Goal: Information Seeking & Learning: Compare options

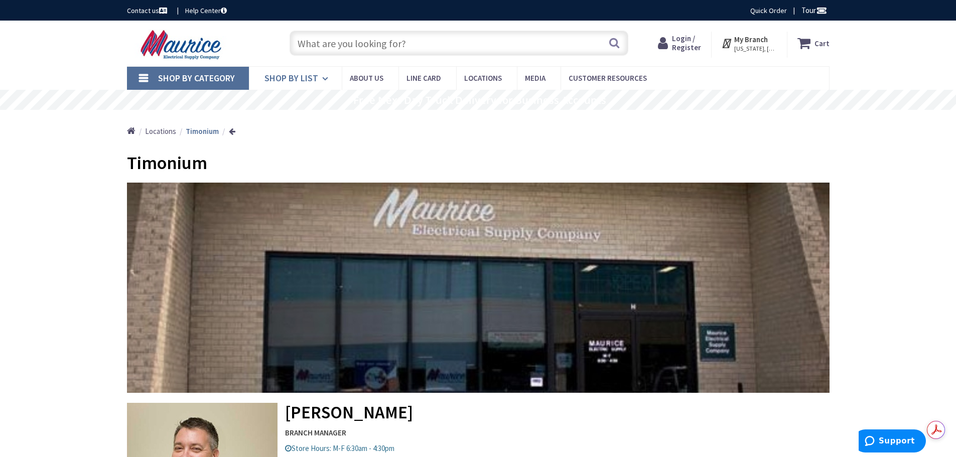
click at [296, 76] on span "Shop By List" at bounding box center [292, 78] width 54 height 12
click at [302, 78] on span "Shop By List" at bounding box center [292, 78] width 54 height 12
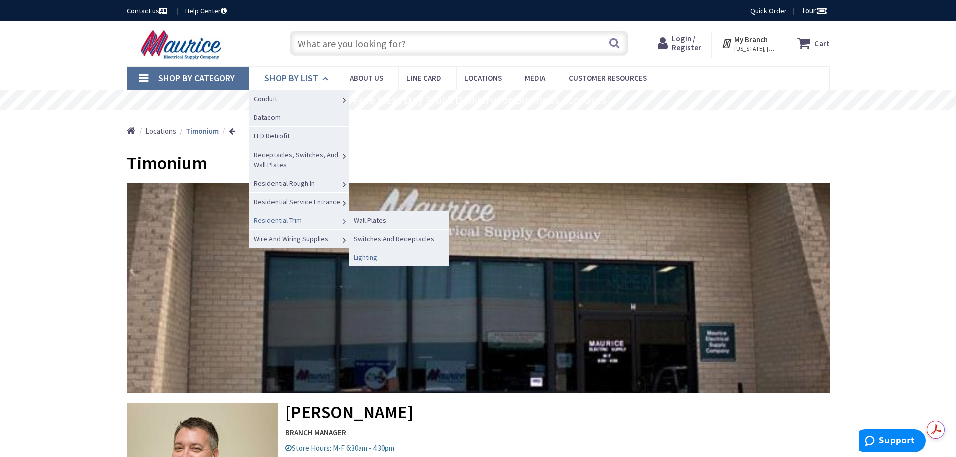
click at [366, 257] on span "Lighting" at bounding box center [366, 257] width 24 height 9
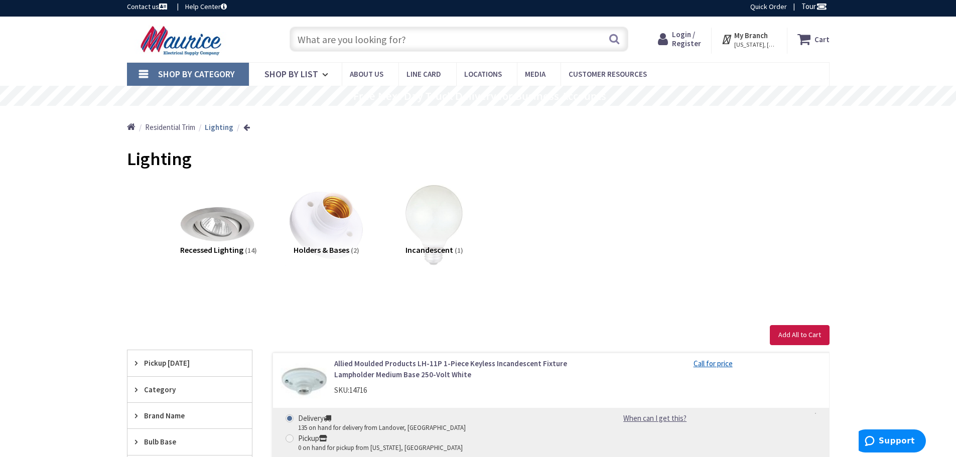
scroll to position [268, 0]
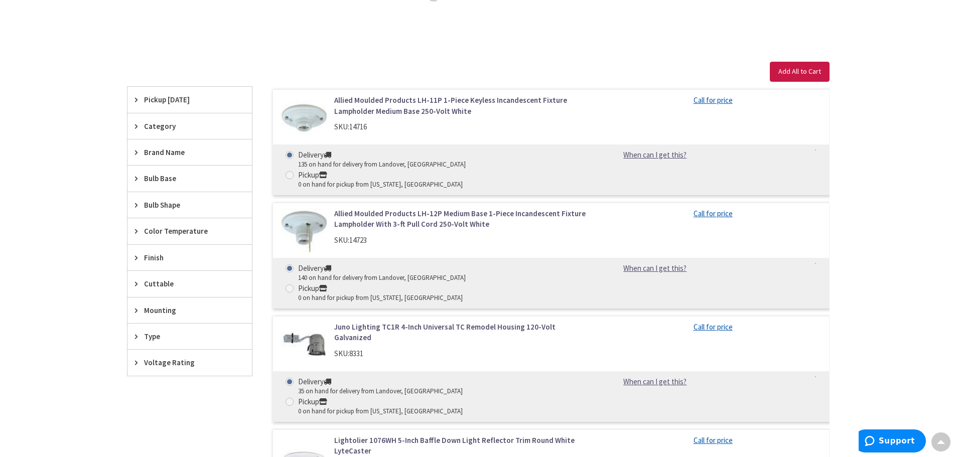
click at [159, 127] on span "Category" at bounding box center [185, 126] width 82 height 11
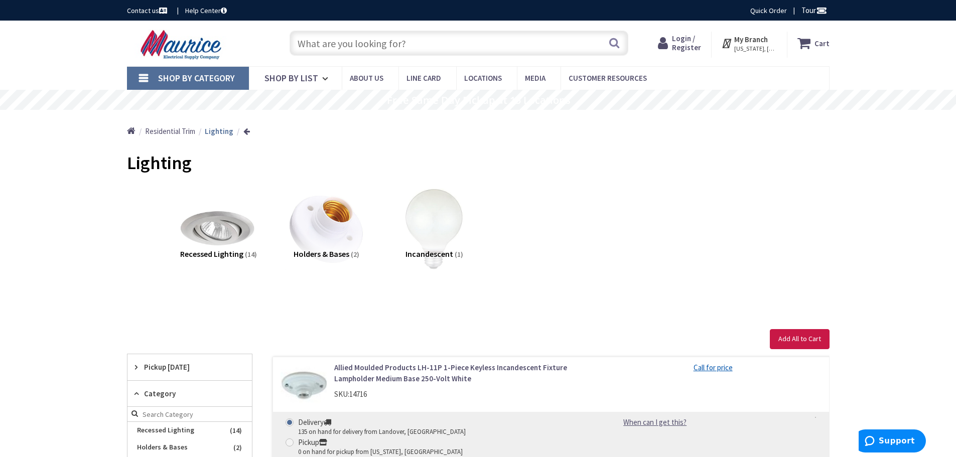
click at [393, 45] on input "text" at bounding box center [459, 43] width 339 height 25
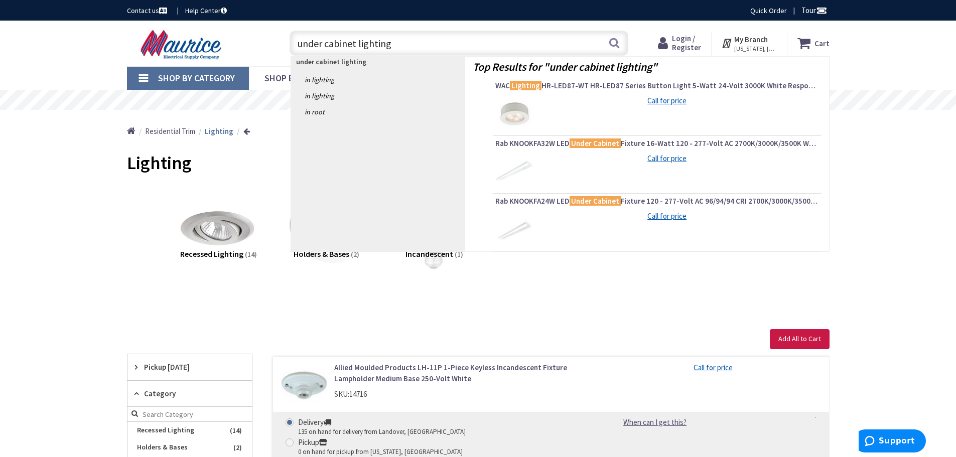
type input "under cabinet lighting"
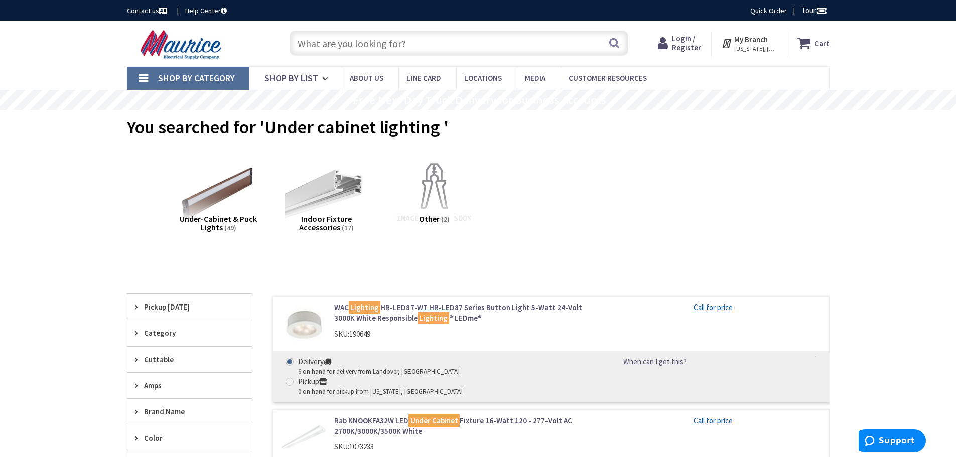
click at [317, 43] on input "text" at bounding box center [459, 43] width 339 height 25
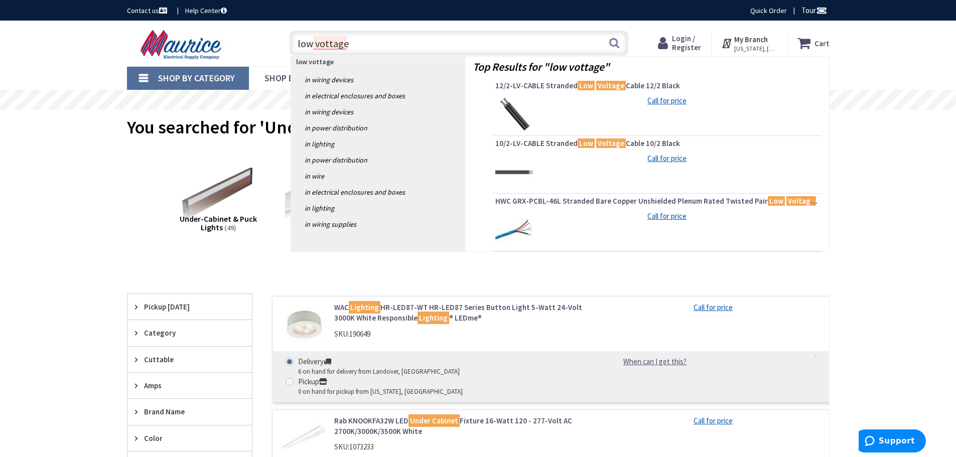
drag, startPoint x: 325, startPoint y: 45, endPoint x: 359, endPoint y: 36, distance: 34.8
click at [359, 36] on input "low vottage" at bounding box center [459, 43] width 339 height 25
drag, startPoint x: 334, startPoint y: 40, endPoint x: 322, endPoint y: 46, distance: 13.5
click at [322, 46] on input "low vottage" at bounding box center [459, 43] width 339 height 25
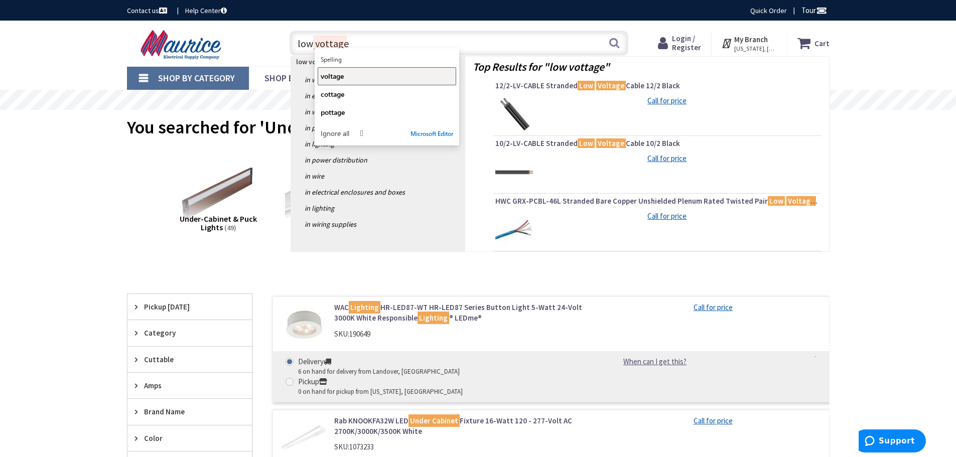
click at [337, 74] on span "voltage" at bounding box center [332, 76] width 23 height 10
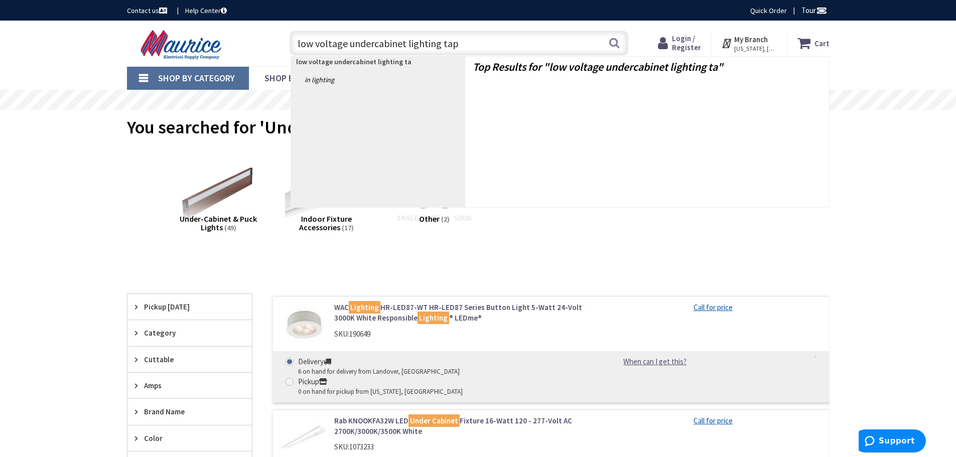
type input "low voltage undercabinet lighting tape"
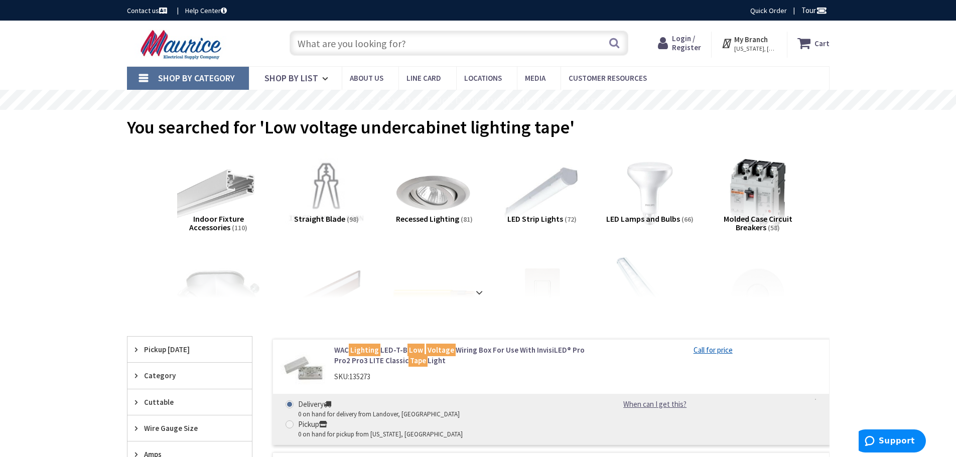
click at [341, 39] on input "text" at bounding box center [459, 43] width 339 height 25
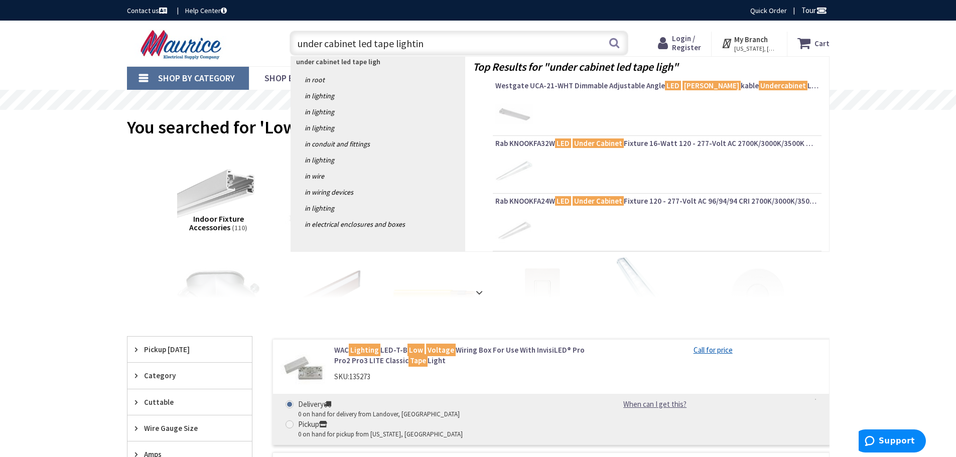
type input "under cabinet led tape lighting"
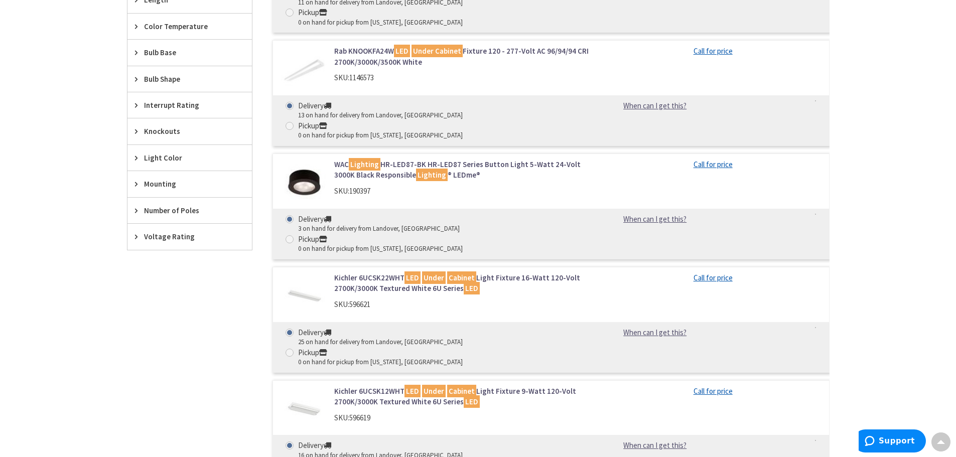
scroll to position [468, 0]
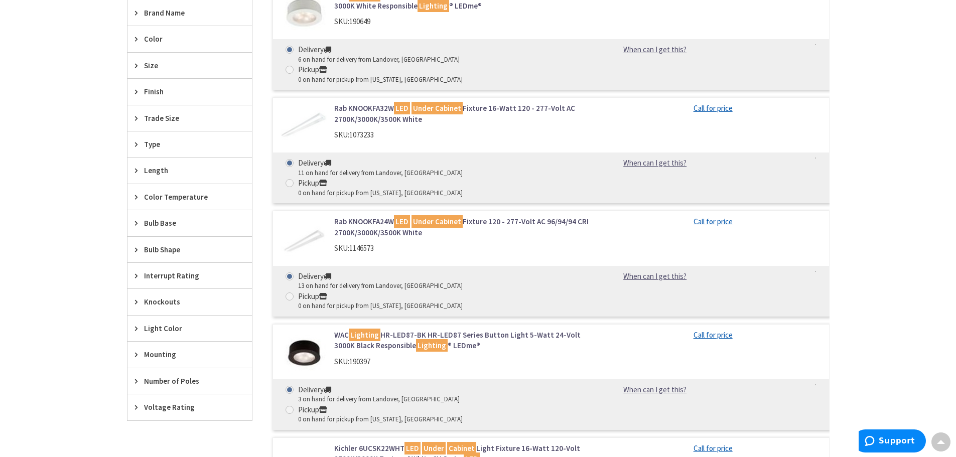
click at [344, 103] on link "Rab KNOOKFA32W LED Under Cabinet Fixture 16-Watt 120 - 277-Volt AC 2700K/3000K/…" at bounding box center [462, 114] width 256 height 22
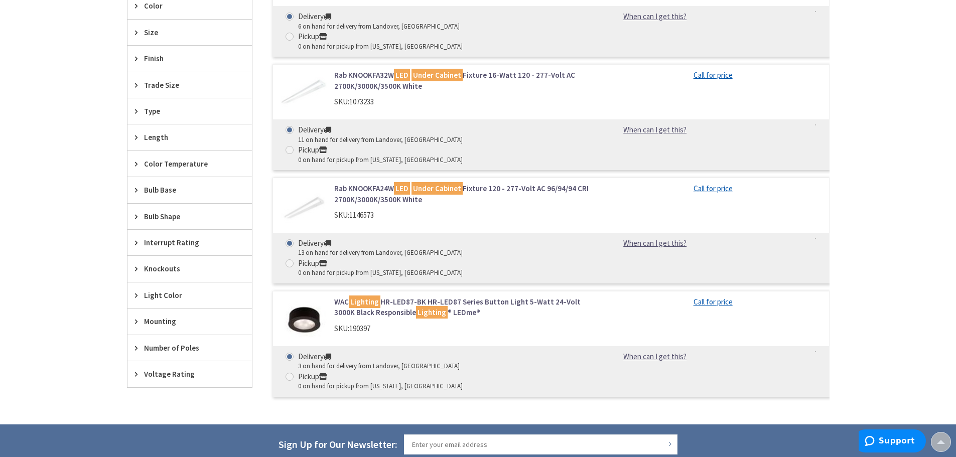
scroll to position [334, 0]
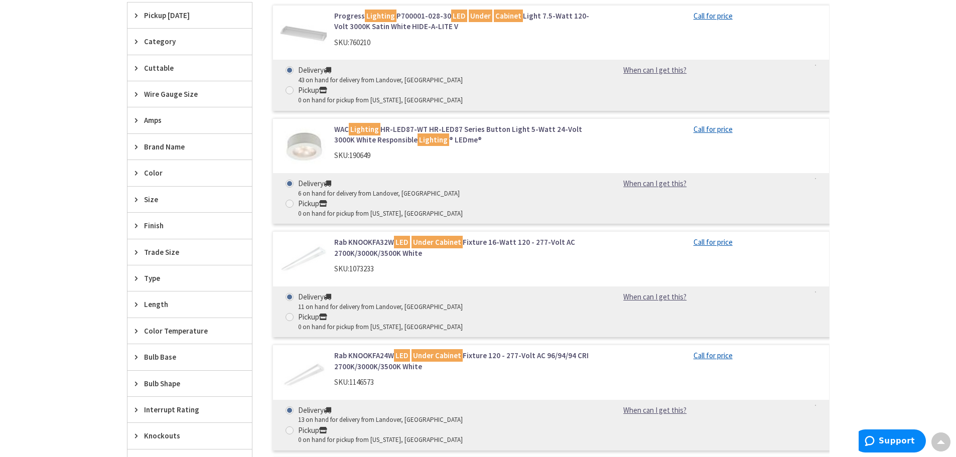
click at [354, 350] on link "Rab KNOOKFA24W LED Under Cabinet Fixture 120 - 277-Volt AC 96/94/94 CRI 2700K/3…" at bounding box center [462, 361] width 256 height 22
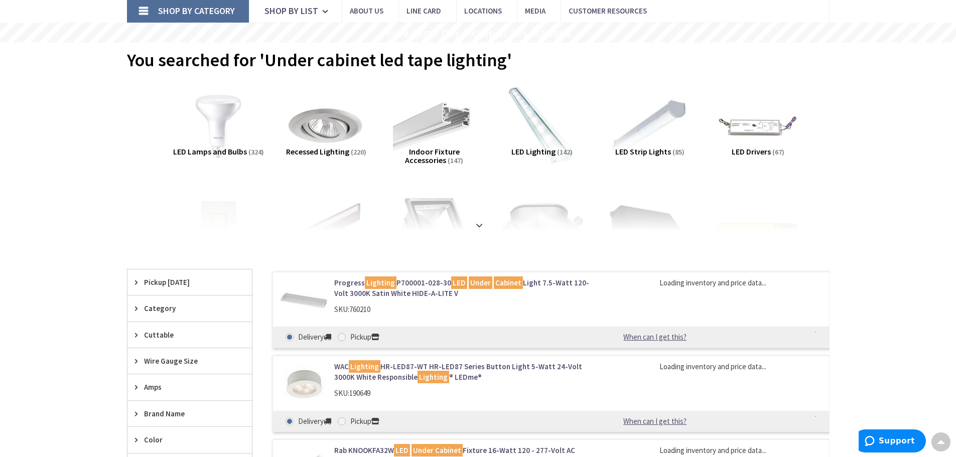
scroll to position [67, 0]
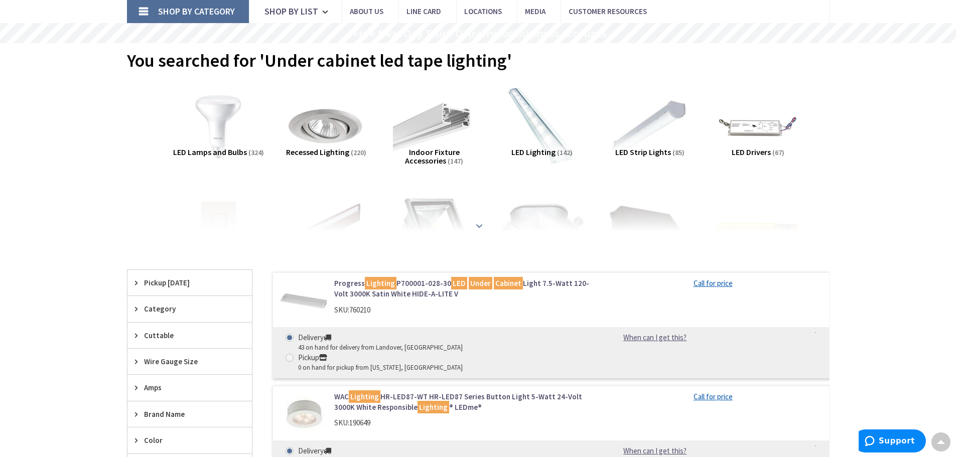
click at [478, 219] on div at bounding box center [478, 203] width 653 height 55
click at [478, 225] on strong at bounding box center [479, 225] width 12 height 11
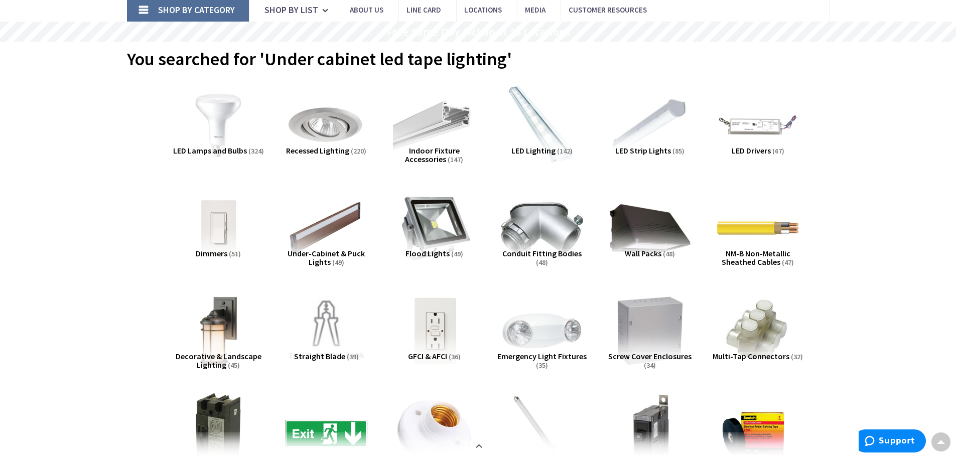
scroll to position [0, 0]
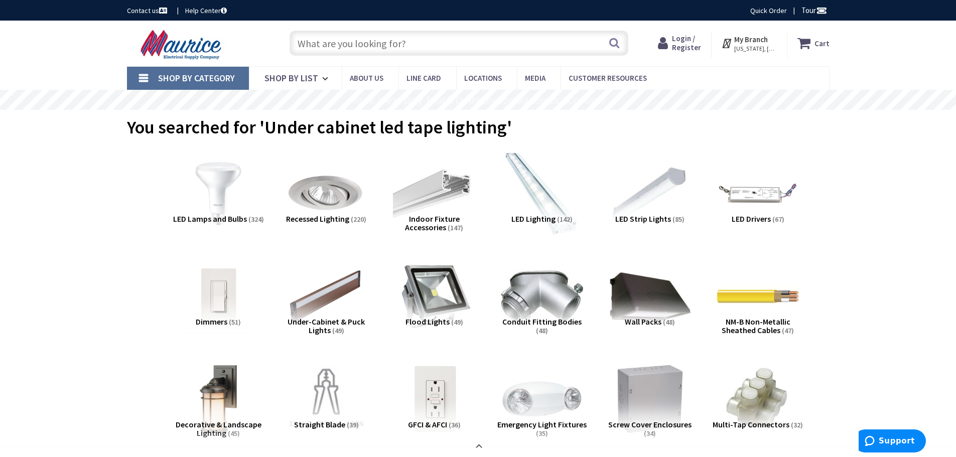
click at [535, 189] on img at bounding box center [542, 193] width 91 height 91
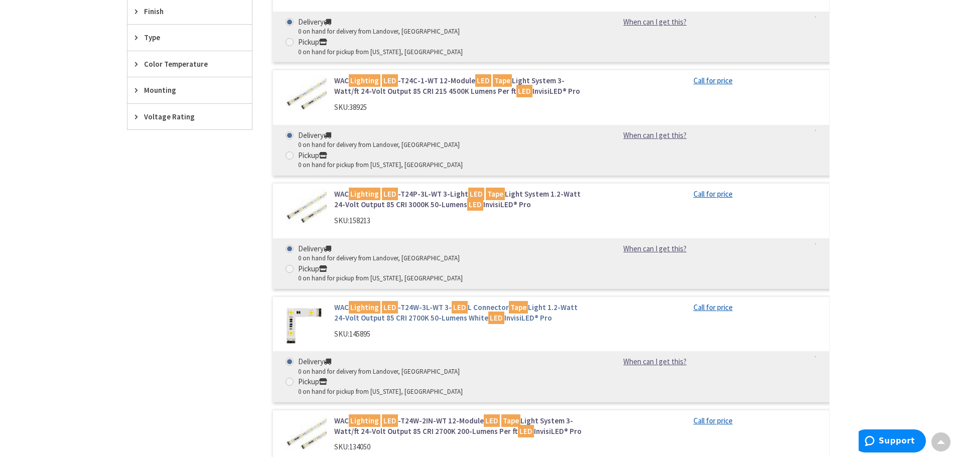
scroll to position [2190, 0]
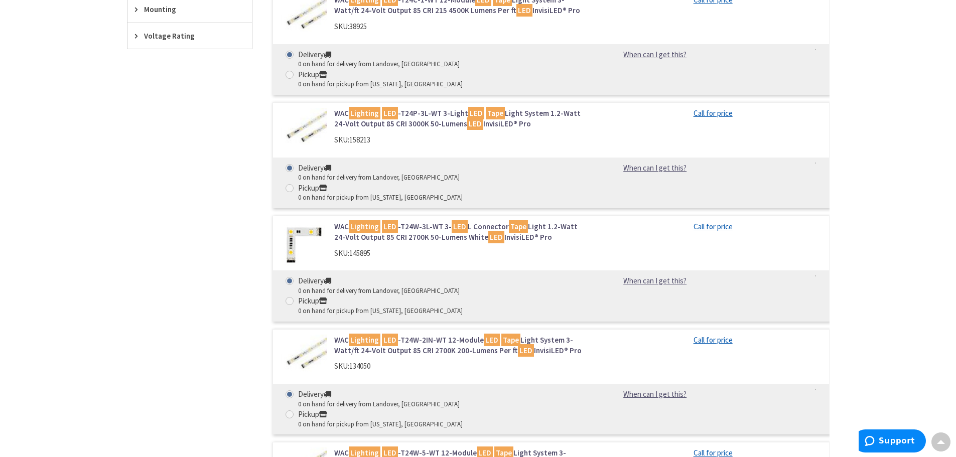
click at [420, 335] on link "WAC Lighting LED -T24W-2IN-WT 12-Module LED Tape Light System 3-Watt/ft 24-Volt…" at bounding box center [462, 346] width 256 height 22
